Goal: Task Accomplishment & Management: Manage account settings

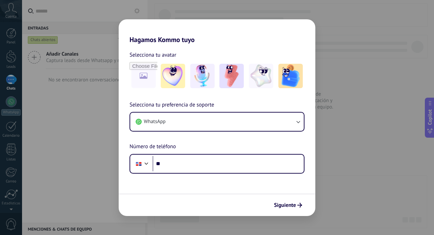
click at [101, 110] on div "Hagamos Kommo tuyo Selecciona tu avatar Selecciona tu preferencia de soporte Wh…" at bounding box center [217, 117] width 434 height 235
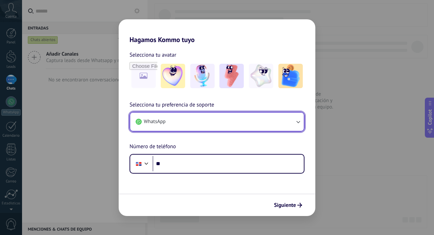
click at [219, 118] on button "WhatsApp" at bounding box center [217, 122] width 174 height 18
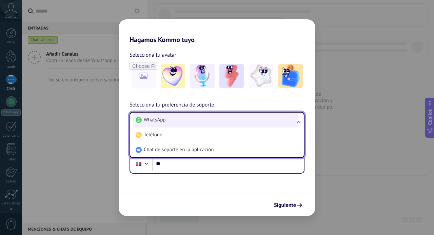
click at [230, 121] on li "WhatsApp" at bounding box center [215, 120] width 165 height 15
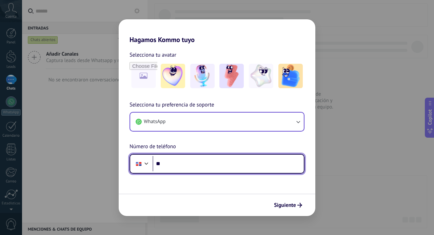
click at [183, 163] on input "**" at bounding box center [228, 164] width 151 height 16
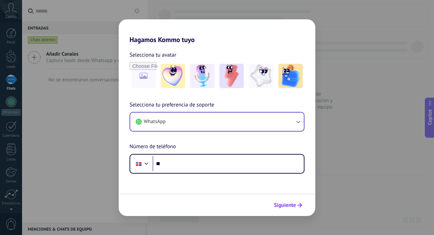
click at [300, 208] on button "Siguiente" at bounding box center [288, 205] width 34 height 12
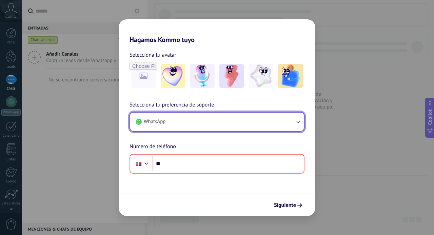
click at [226, 125] on button "WhatsApp" at bounding box center [217, 122] width 174 height 18
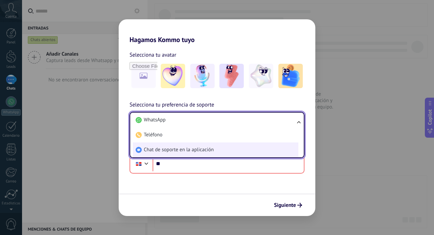
click at [216, 153] on li "Chat de soporte en la aplicación" at bounding box center [215, 149] width 165 height 15
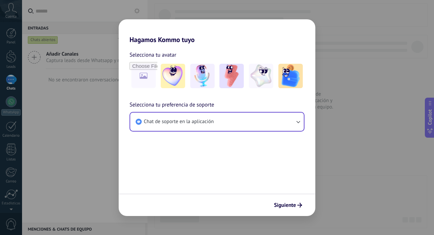
click at [295, 197] on div "Siguiente" at bounding box center [217, 205] width 197 height 22
click at [290, 204] on span "Siguiente" at bounding box center [285, 205] width 22 height 5
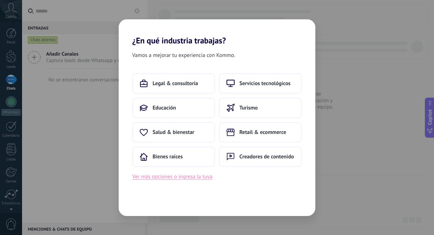
click at [189, 176] on button "Ver más opciones o ingresa la tuya" at bounding box center [172, 176] width 80 height 9
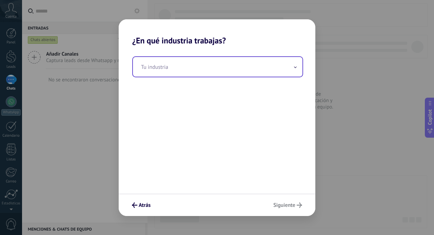
click at [232, 65] on input "text" at bounding box center [217, 67] width 169 height 20
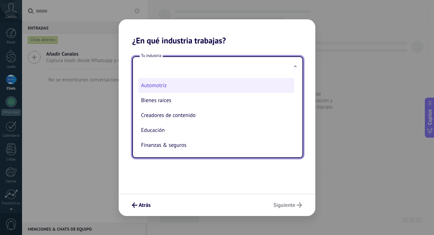
click at [190, 85] on li "Automotriz" at bounding box center [216, 85] width 156 height 15
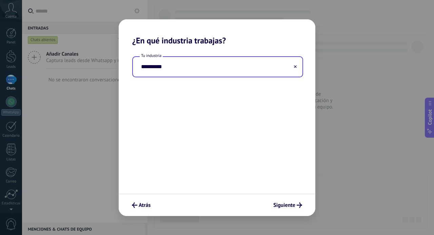
type input "**********"
click at [290, 204] on span "Siguiente" at bounding box center [284, 205] width 22 height 5
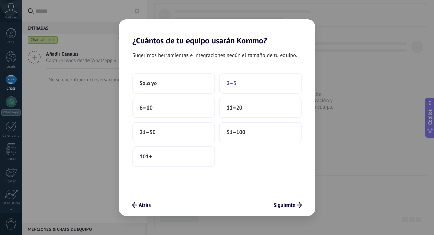
click at [245, 78] on button "2–5" at bounding box center [260, 83] width 83 height 20
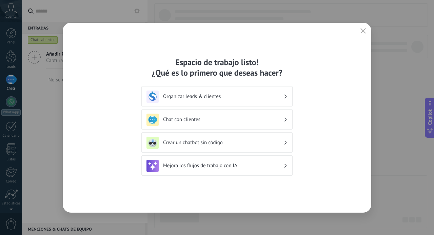
click at [208, 98] on h3 "Organizar leads & clientes" at bounding box center [223, 96] width 120 height 6
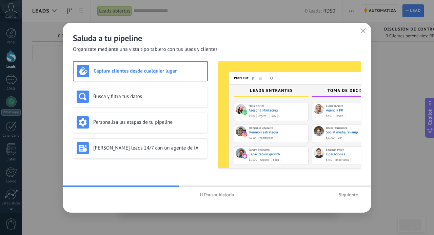
click at [219, 194] on span "Pausar historia" at bounding box center [219, 194] width 30 height 5
click at [348, 196] on span "Siguiente" at bounding box center [348, 194] width 19 height 5
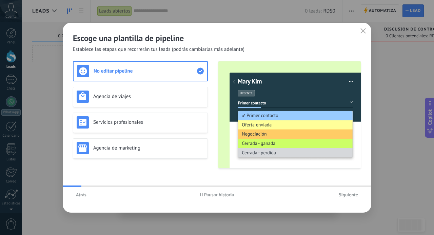
click at [348, 196] on span "Siguiente" at bounding box center [348, 194] width 19 height 5
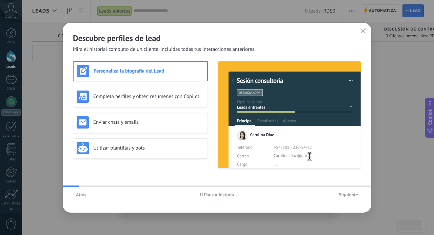
click at [348, 196] on span "Siguiente" at bounding box center [348, 194] width 19 height 5
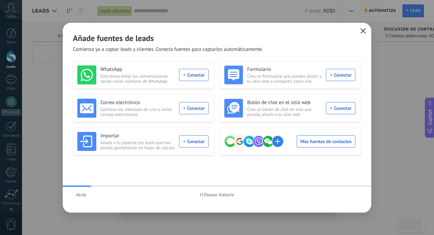
click at [365, 33] on use "button" at bounding box center [363, 30] width 5 height 5
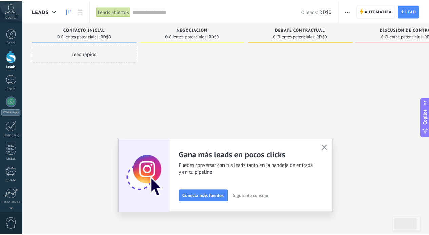
scroll to position [46, 0]
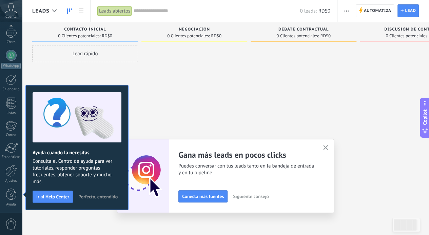
click at [330, 150] on button "button" at bounding box center [325, 147] width 8 height 9
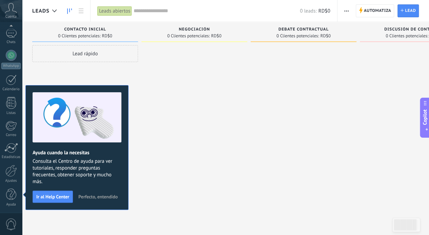
click at [95, 196] on span "Perfecto, entendido" at bounding box center [97, 196] width 39 height 5
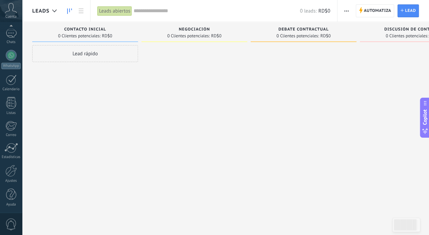
click at [95, 196] on div "Leads Entrantes Solicitudes: [PHONE_NUMBER] Contacto inicial 0 Clientes potenci…" at bounding box center [253, 126] width 443 height 208
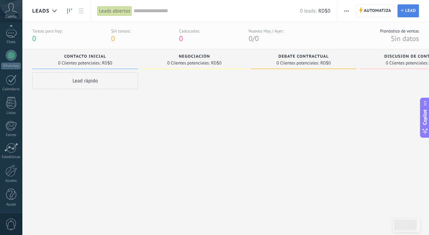
click at [413, 6] on span "Lead" at bounding box center [410, 11] width 11 height 12
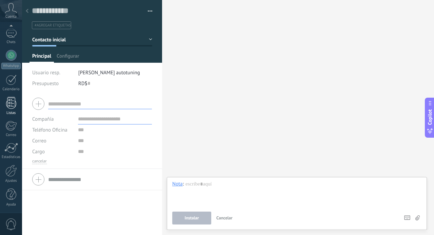
click at [0, 114] on link "Listas" at bounding box center [11, 106] width 22 height 18
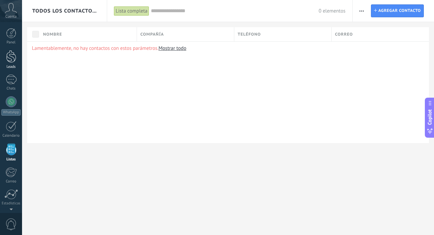
click at [10, 58] on div at bounding box center [11, 56] width 10 height 13
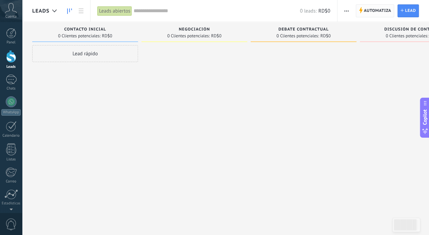
click at [382, 8] on span "Automatiza" at bounding box center [377, 11] width 27 height 12
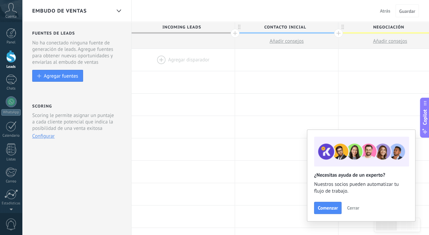
click at [194, 27] on span "Incoming leads" at bounding box center [182, 27] width 100 height 11
click at [204, 23] on span "Incoming leads" at bounding box center [182, 27] width 100 height 11
click at [356, 204] on button "Cerrar" at bounding box center [353, 208] width 18 height 10
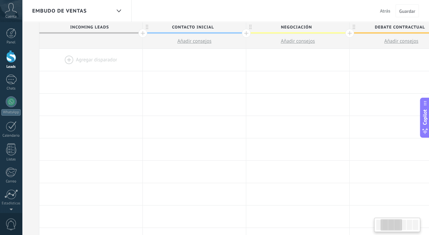
scroll to position [0, 102]
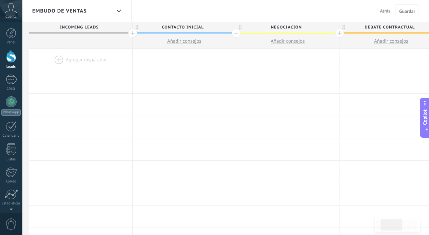
click at [189, 29] on span "Contacto inicial" at bounding box center [183, 27] width 100 height 11
click at [189, 29] on input "**********" at bounding box center [183, 27] width 90 height 10
type input "**********"
click at [295, 25] on span "Negociación" at bounding box center [286, 27] width 100 height 11
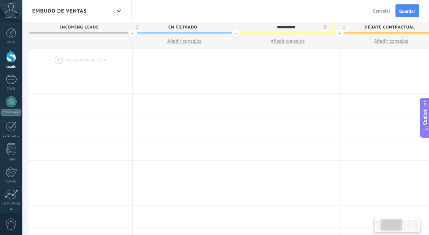
click at [295, 25] on input "**********" at bounding box center [286, 27] width 90 height 10
type input "**********"
click at [370, 28] on span "Debate contractual" at bounding box center [389, 27] width 100 height 11
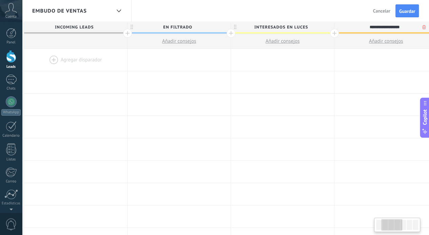
click at [370, 28] on input "**********" at bounding box center [384, 27] width 90 height 10
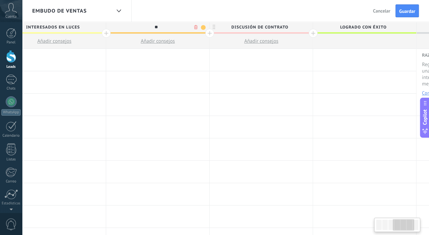
scroll to position [0, 336]
type input "**********"
click at [266, 26] on span "Discusión de contrato" at bounding box center [259, 27] width 100 height 11
click at [266, 26] on input "**********" at bounding box center [259, 27] width 90 height 10
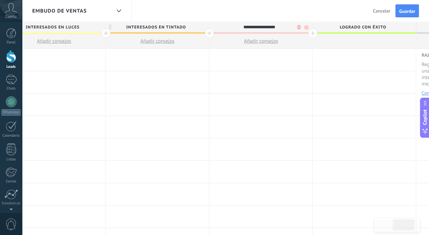
type input "**********"
click at [342, 25] on span "Logrado con éxito" at bounding box center [363, 27] width 100 height 11
click at [342, 25] on input "**********" at bounding box center [363, 27] width 90 height 10
type input "**********"
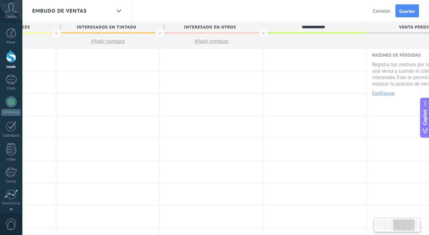
scroll to position [0, 426]
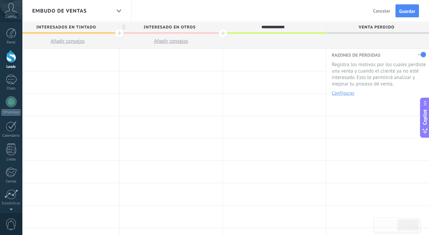
click at [323, 33] on span at bounding box center [274, 32] width 103 height 1
click at [220, 34] on div at bounding box center [222, 33] width 9 height 9
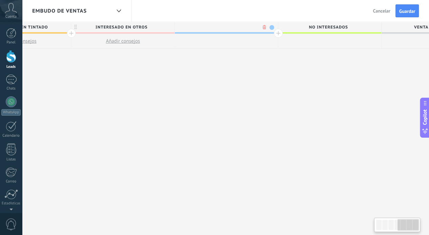
scroll to position [0, 476]
click at [273, 34] on div at bounding box center [276, 33] width 9 height 9
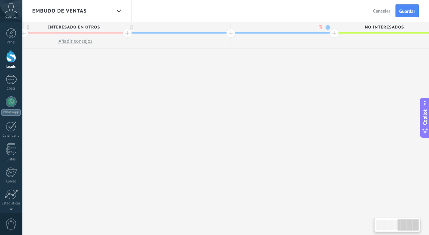
scroll to position [0, 526]
click at [379, 27] on span "no interesados" at bounding box center [379, 27] width 100 height 11
click at [379, 27] on input "**********" at bounding box center [379, 27] width 90 height 10
click at [183, 20] on div "Embudo de ventas Atrás Cancelar Guardar" at bounding box center [225, 11] width 407 height 22
click at [180, 27] on div at bounding box center [173, 27] width 103 height 10
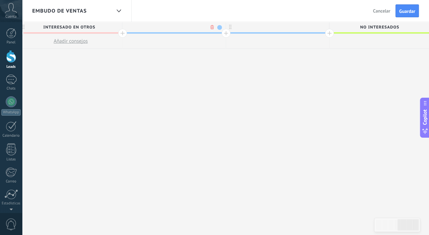
click at [180, 27] on input "text" at bounding box center [172, 27] width 90 height 10
type input "**********"
click at [255, 28] on div at bounding box center [277, 27] width 103 height 10
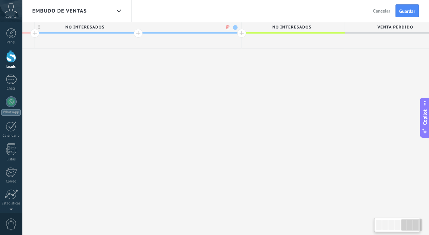
scroll to position [0, 616]
type input "**********"
click at [283, 25] on span "no interesados" at bounding box center [289, 27] width 100 height 11
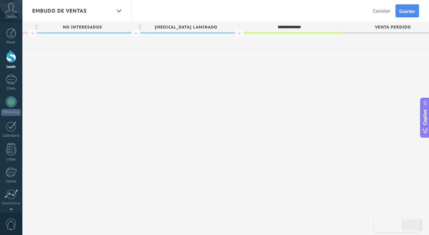
click at [283, 25] on input "**********" at bounding box center [289, 27] width 90 height 10
type input "**********"
click at [410, 9] on span "Guardar" at bounding box center [407, 11] width 16 height 5
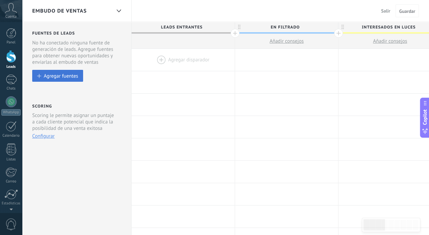
click at [44, 79] on div "Agregar fuentes" at bounding box center [61, 76] width 34 height 6
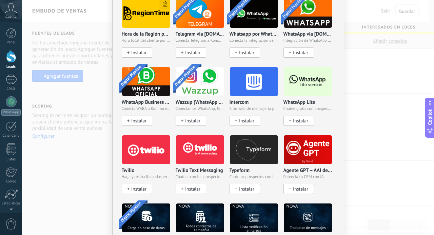
scroll to position [552, 0]
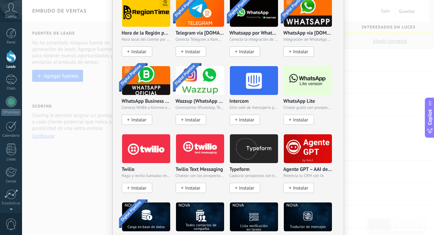
click at [297, 115] on button "Instalar" at bounding box center [298, 120] width 31 height 10
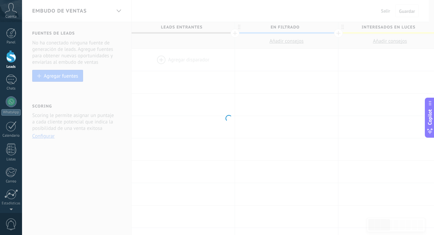
scroll to position [0, 0]
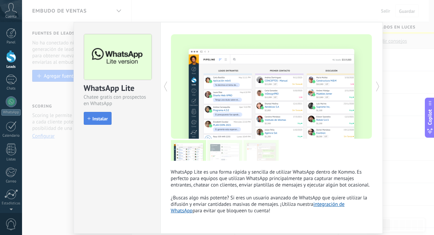
click at [87, 120] on span "Instalar" at bounding box center [97, 118] width 20 height 5
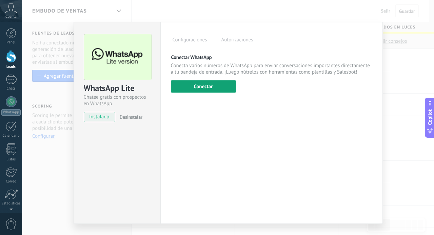
click at [208, 90] on button "Conectar" at bounding box center [203, 86] width 65 height 12
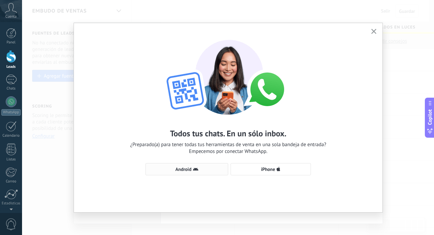
click at [191, 171] on span "Android" at bounding box center [183, 169] width 16 height 5
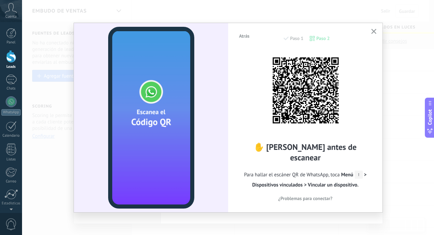
click at [313, 196] on span "¿Problemas para conectar?" at bounding box center [305, 198] width 54 height 5
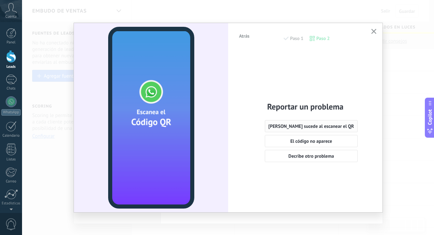
click at [311, 128] on span "[PERSON_NAME] sucede al escanear el QR" at bounding box center [311, 126] width 86 height 5
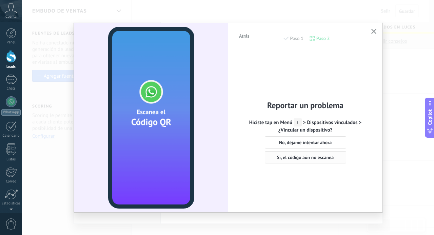
click at [306, 155] on span "Si, el código aún no escanea" at bounding box center [305, 157] width 57 height 5
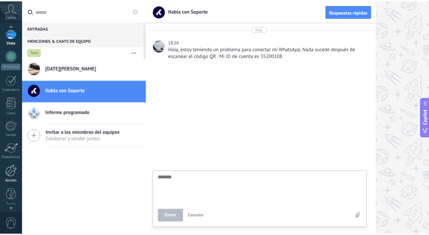
scroll to position [46, 0]
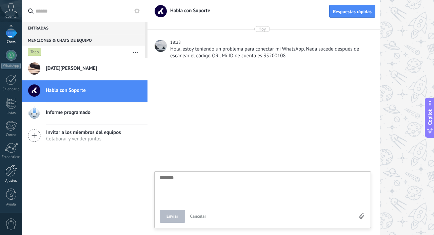
click at [14, 167] on div at bounding box center [11, 171] width 12 height 12
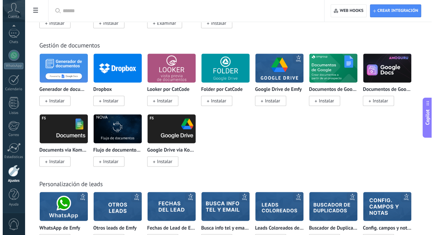
scroll to position [1684, 0]
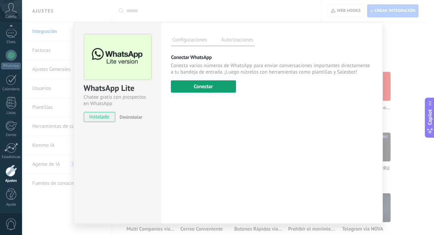
click at [188, 89] on button "Conectar" at bounding box center [203, 86] width 65 height 12
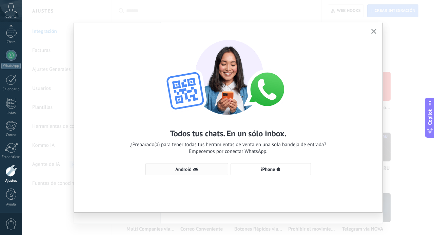
click at [186, 172] on span "Android" at bounding box center [183, 169] width 16 height 5
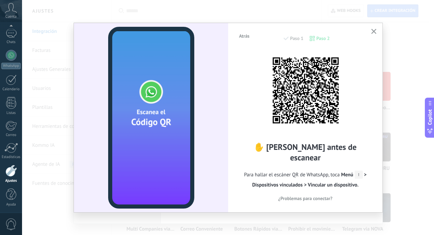
click at [247, 35] on span "Atrás" at bounding box center [244, 36] width 11 height 5
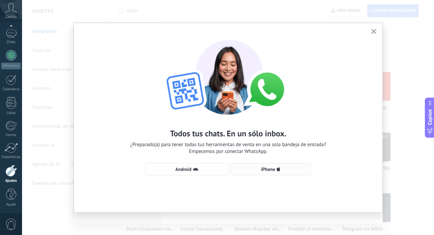
click at [267, 170] on span "iPhone" at bounding box center [268, 169] width 14 height 5
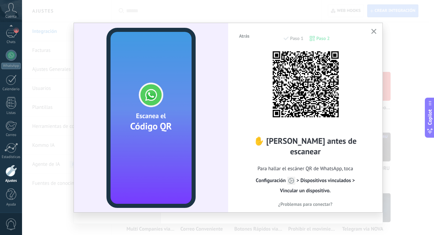
click at [244, 84] on div "✋ [PERSON_NAME] antes de escanear Para hallar el escáner QR de WhatsApp, toca С…" at bounding box center [305, 126] width 134 height 151
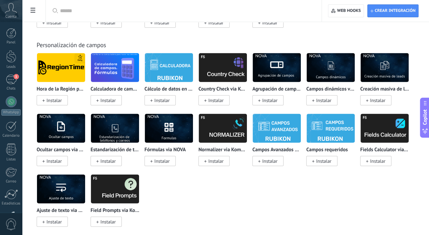
scroll to position [2090, 0]
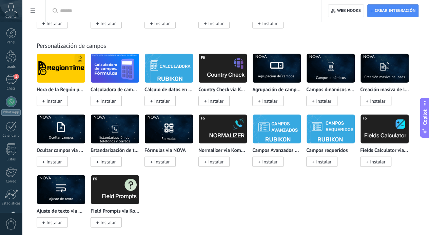
click at [204, 15] on div at bounding box center [186, 11] width 252 height 22
click at [134, 10] on input "text" at bounding box center [186, 10] width 252 height 7
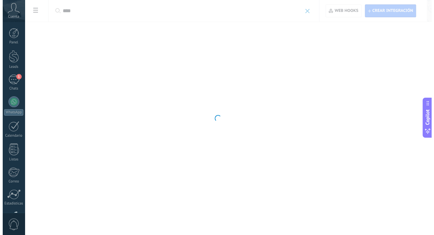
scroll to position [0, 0]
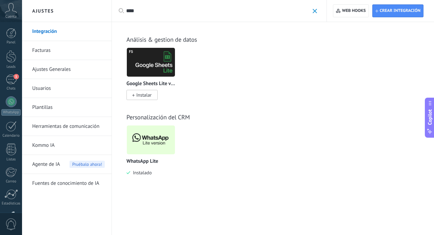
type input "****"
click at [158, 143] on img at bounding box center [151, 139] width 48 height 33
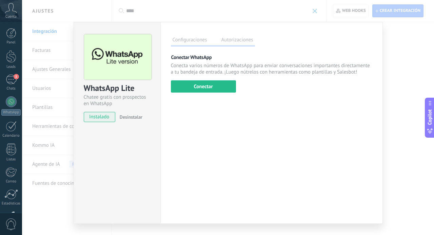
click at [237, 39] on label "Autorizaciones" at bounding box center [237, 41] width 35 height 10
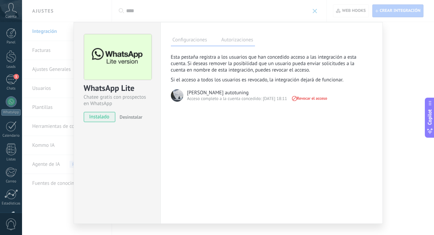
click at [130, 117] on span "Desinstalar" at bounding box center [131, 117] width 23 height 6
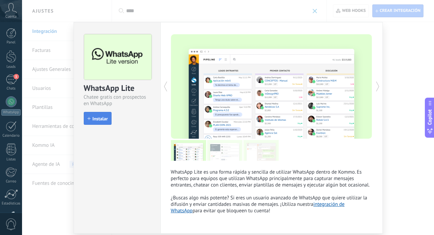
click at [99, 117] on span "Instalar" at bounding box center [100, 118] width 15 height 5
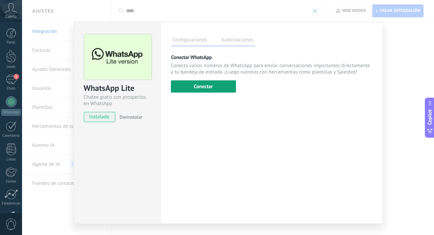
click at [202, 88] on button "Conectar" at bounding box center [203, 86] width 65 height 12
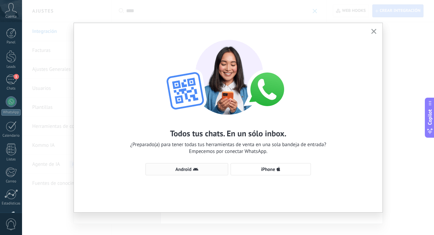
click at [179, 171] on span "Android" at bounding box center [183, 169] width 16 height 5
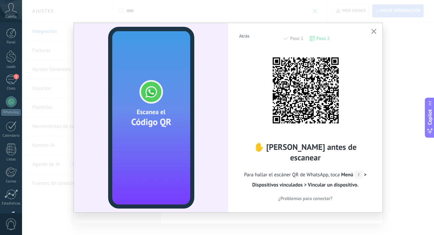
click at [371, 32] on icon "button" at bounding box center [373, 31] width 5 height 5
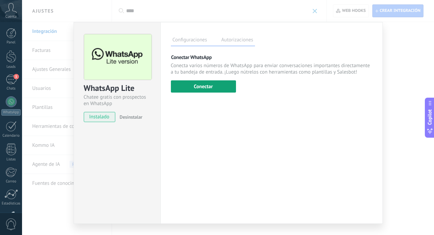
click at [200, 81] on button "Conectar" at bounding box center [203, 86] width 65 height 12
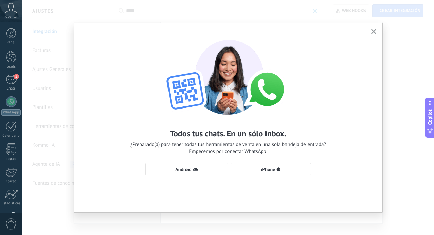
click at [373, 29] on button "button" at bounding box center [373, 31] width 8 height 9
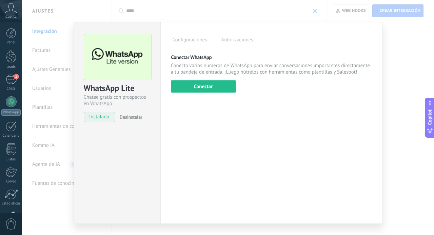
click at [221, 38] on label "Autorizaciones" at bounding box center [237, 41] width 35 height 10
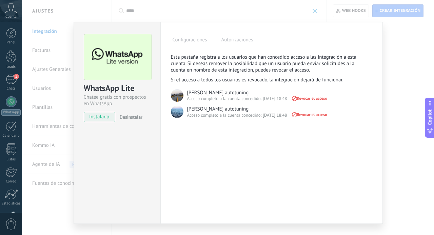
click at [317, 101] on span "Revocar el acceso" at bounding box center [309, 98] width 36 height 5
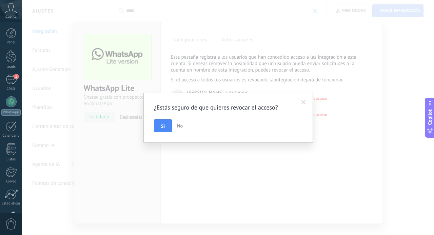
click at [306, 101] on span at bounding box center [303, 103] width 11 height 12
